Goal: Transaction & Acquisition: Purchase product/service

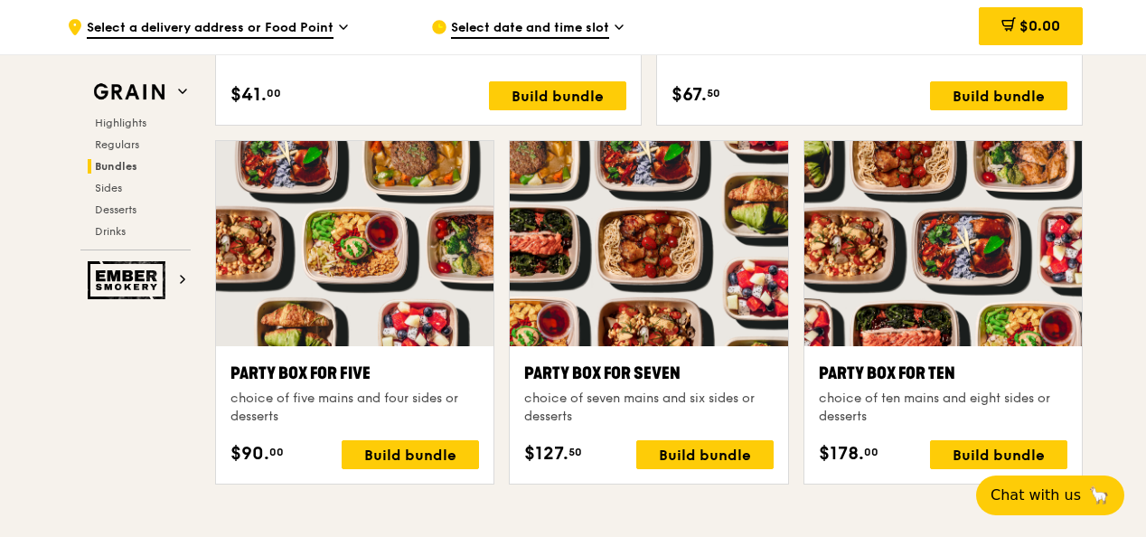
click at [933, 432] on div "Party Box for Ten choice of ten mains and eight sides or desserts $178. 00 Buil…" at bounding box center [943, 415] width 249 height 108
click at [935, 443] on div "Build bundle" at bounding box center [998, 454] width 137 height 29
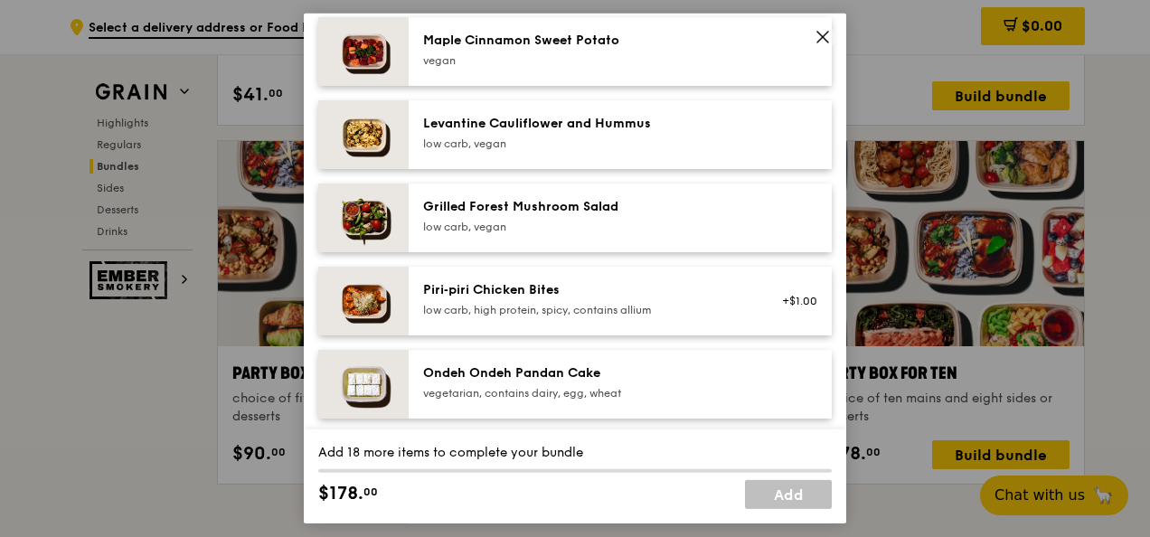
scroll to position [911, 0]
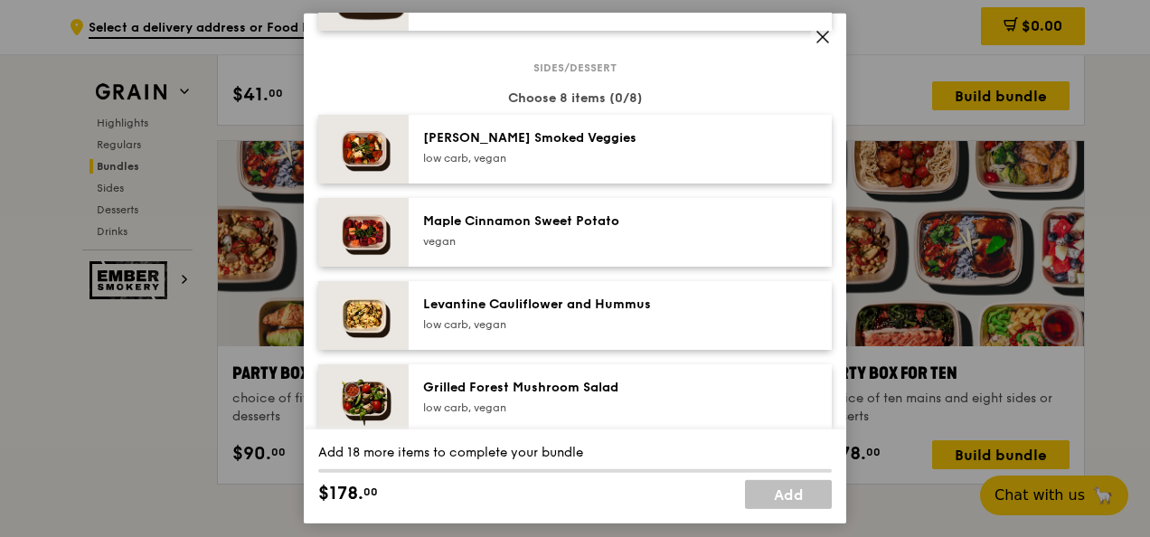
click at [664, 219] on div "Maple Cinnamon Sweet Potato" at bounding box center [585, 221] width 325 height 18
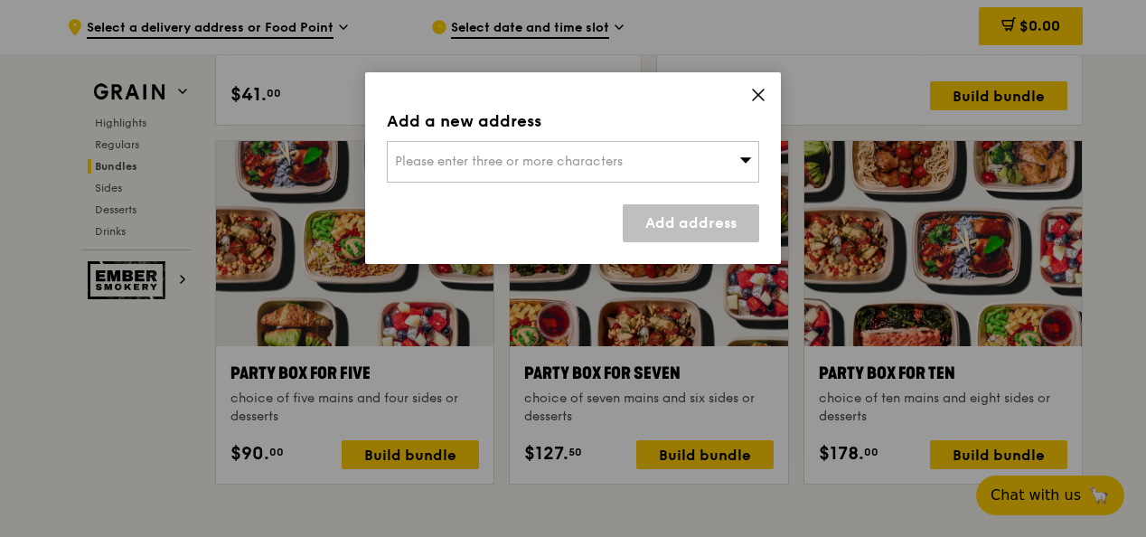
click at [759, 90] on icon at bounding box center [758, 95] width 16 height 16
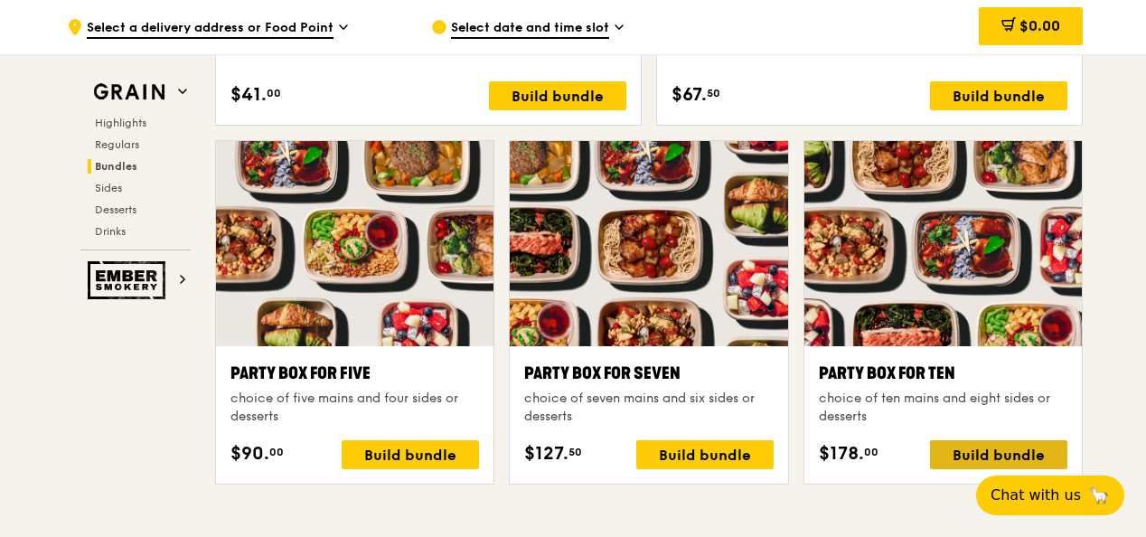
click at [937, 440] on div "Build bundle" at bounding box center [998, 454] width 137 height 29
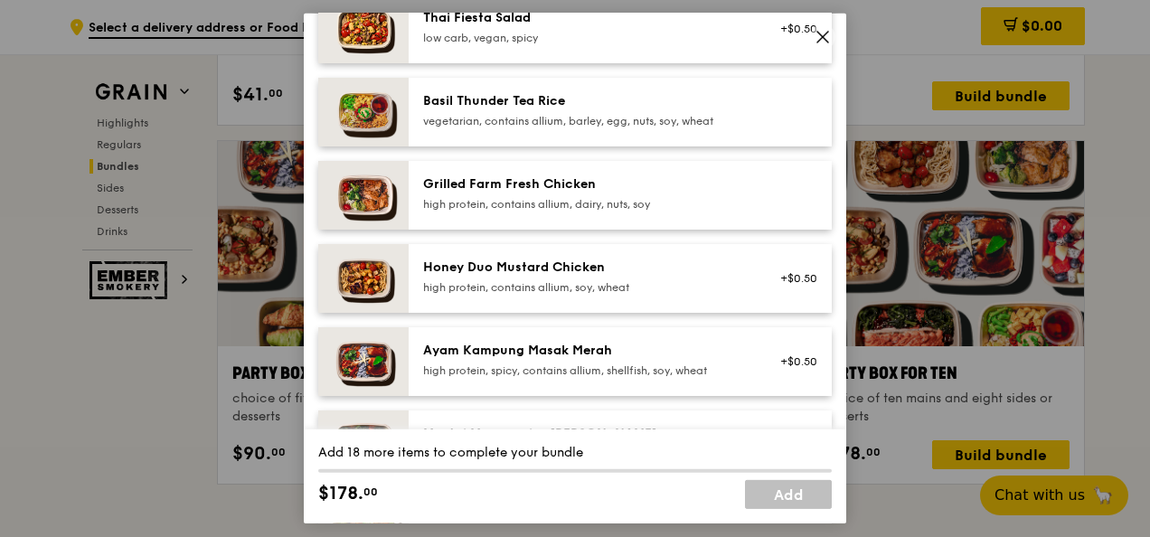
scroll to position [452, 0]
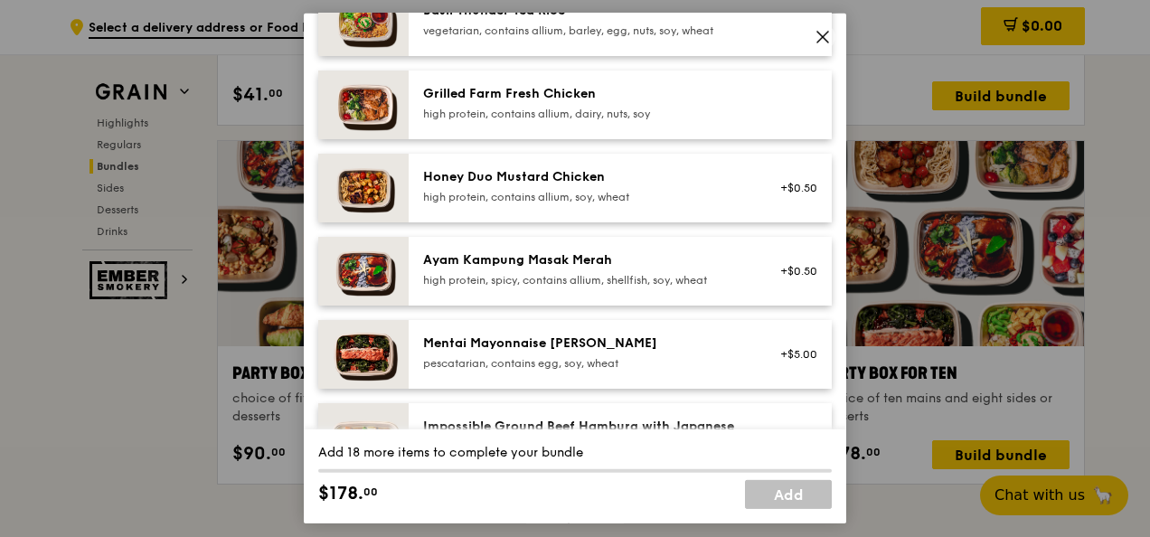
click at [480, 204] on div "Honey Duo Mustard Chicken high protein, contains allium, soy, wheat" at bounding box center [585, 188] width 346 height 40
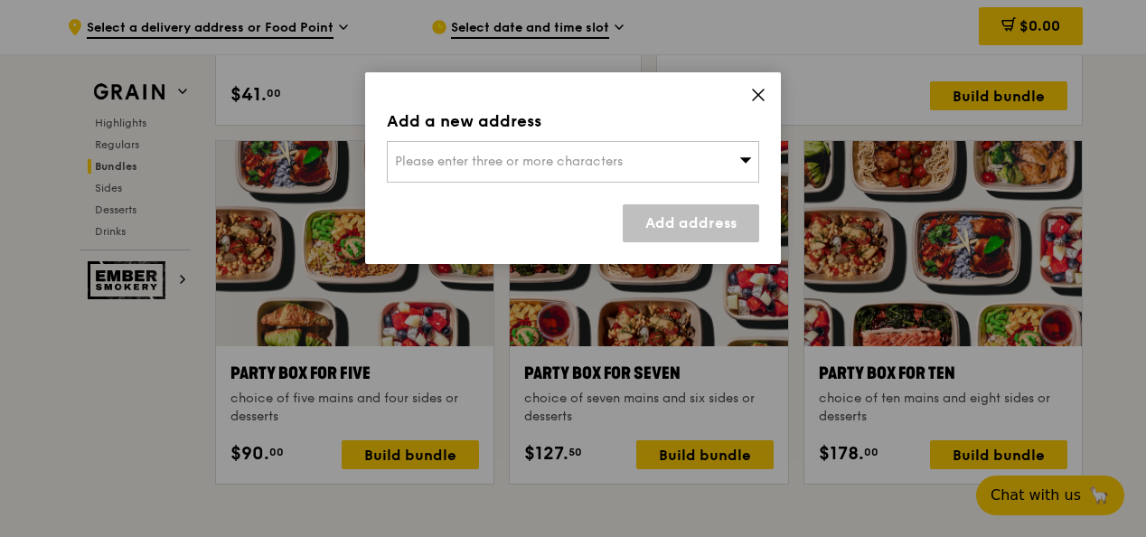
click at [755, 101] on icon at bounding box center [758, 95] width 16 height 16
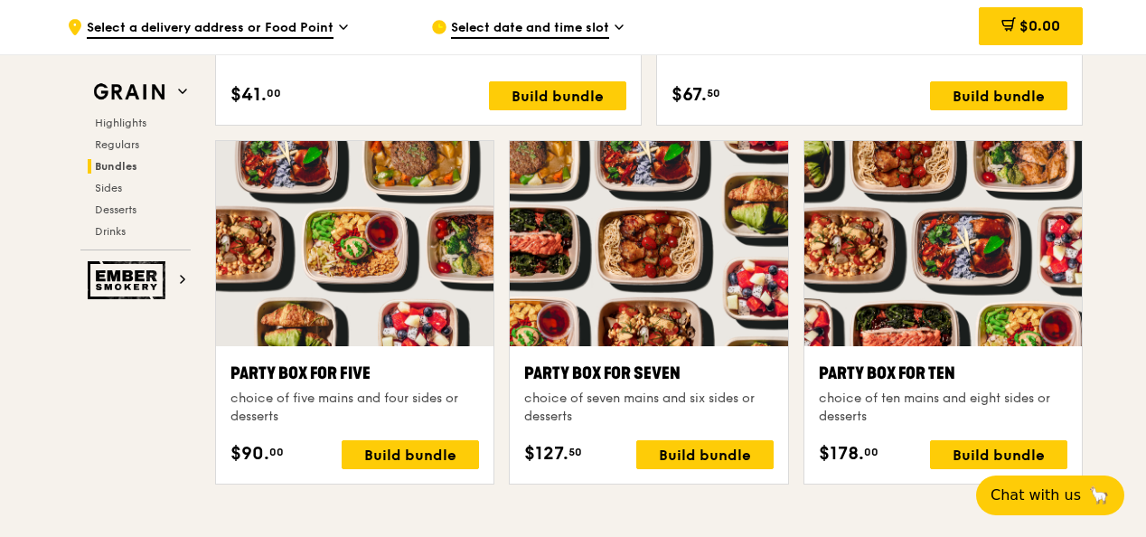
click at [911, 410] on div "choice of ten mains and eight sides or desserts" at bounding box center [943, 408] width 249 height 36
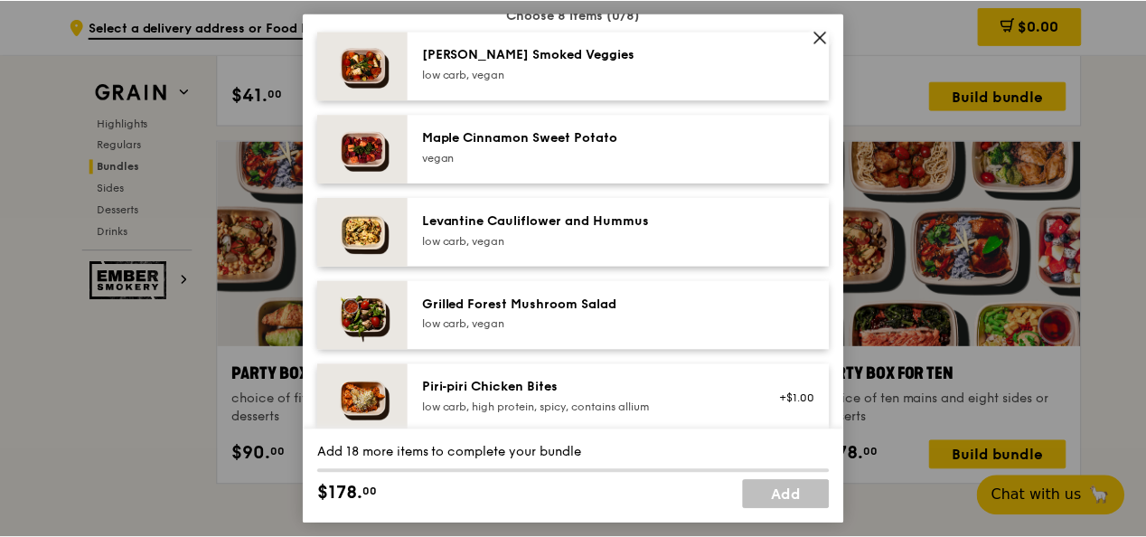
scroll to position [1085, 0]
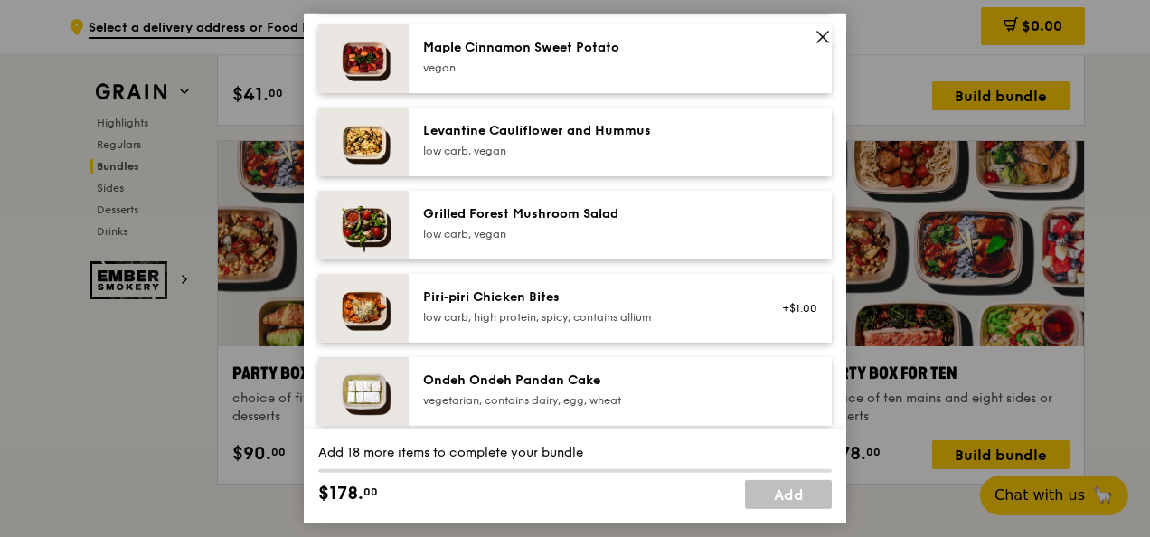
click at [825, 37] on icon at bounding box center [823, 37] width 16 height 16
